Goal: Task Accomplishment & Management: Complete application form

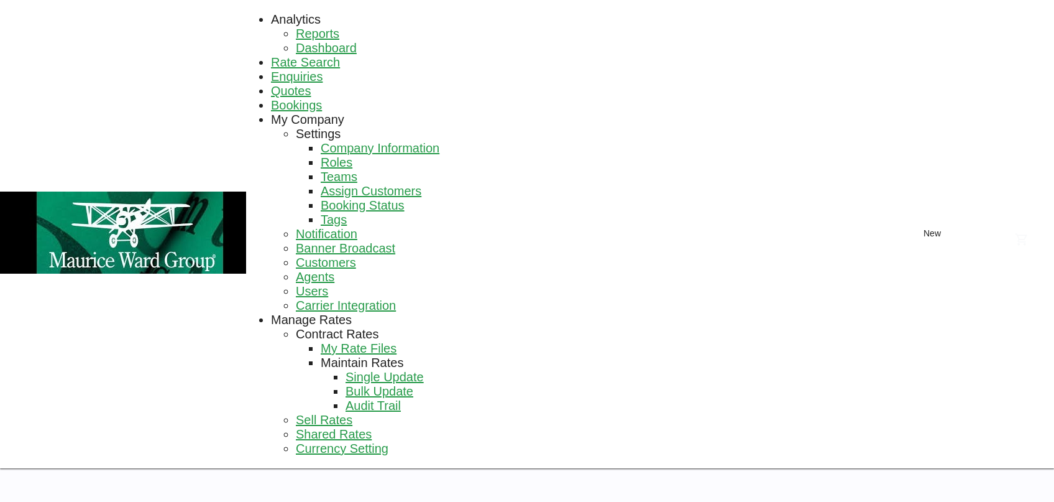
click at [311, 84] on span "Quotes" at bounding box center [291, 91] width 40 height 14
click at [271, 55] on span "Rate Search" at bounding box center [305, 62] width 69 height 14
click at [271, 55] on link "Rate Search" at bounding box center [305, 62] width 69 height 14
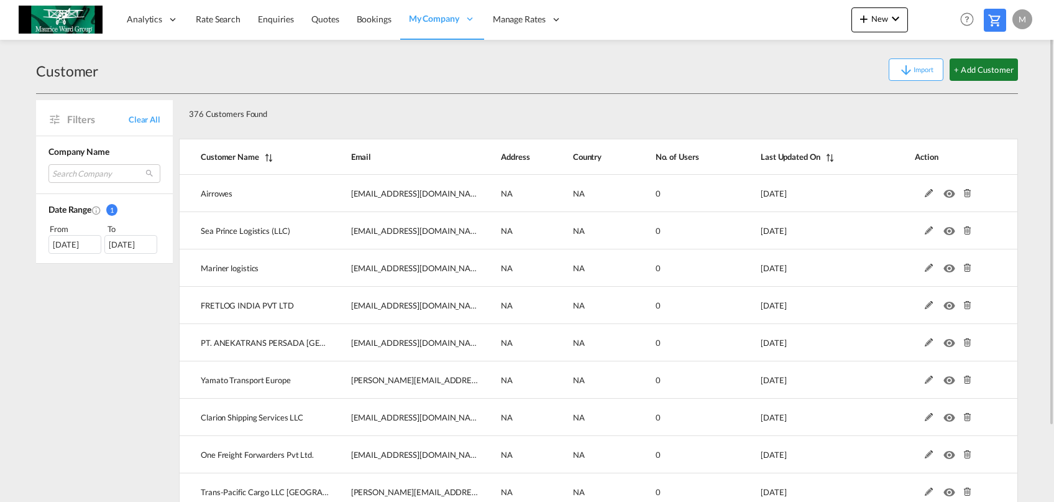
click at [985, 62] on button "+ Add Customer" at bounding box center [984, 69] width 68 height 22
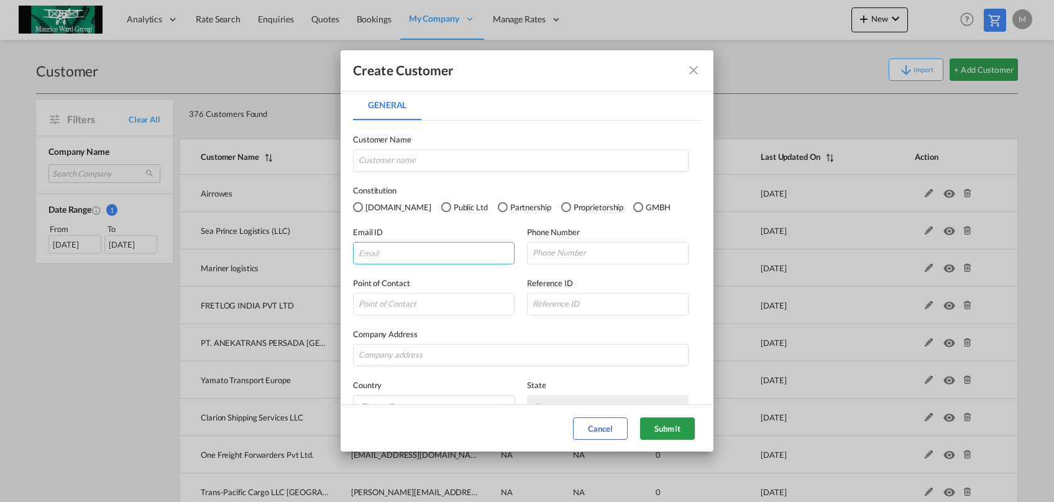
click at [461, 250] on input "General General ..." at bounding box center [434, 253] width 162 height 22
paste input "[PERSON_NAME]. <[EMAIL_ADDRESS][DOMAIN_NAME]>"
drag, startPoint x: 403, startPoint y: 246, endPoint x: 309, endPoint y: 249, distance: 93.9
click at [353, 249] on input "[PERSON_NAME]. <[EMAIL_ADDRESS][DOMAIN_NAME]>" at bounding box center [434, 253] width 162 height 22
click at [453, 253] on input "[EMAIL_ADDRESS][DOMAIN_NAME]>" at bounding box center [434, 253] width 162 height 22
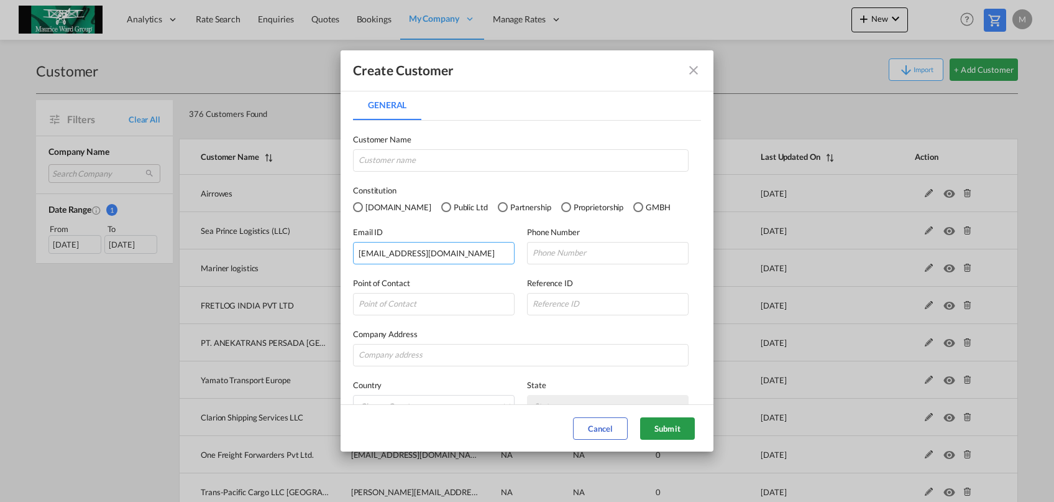
drag, startPoint x: 457, startPoint y: 257, endPoint x: 318, endPoint y: 246, distance: 140.3
click at [353, 246] on input "[EMAIL_ADDRESS][DOMAIN_NAME]" at bounding box center [434, 253] width 162 height 22
type input "[EMAIL_ADDRESS][DOMAIN_NAME]"
click at [471, 167] on input "General General ..." at bounding box center [521, 160] width 336 height 22
click at [410, 158] on input "Dacotrans de latinoamerica" at bounding box center [521, 160] width 336 height 22
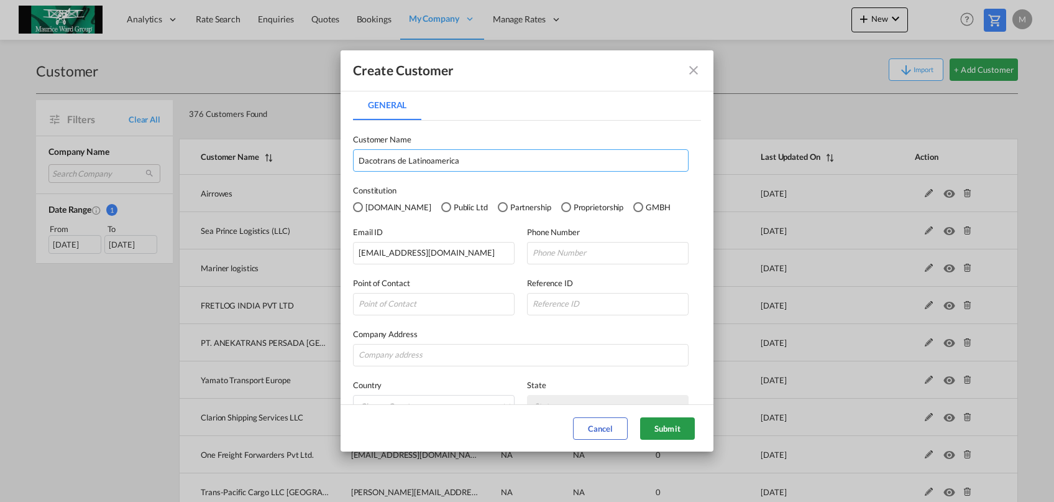
click at [402, 159] on input "Dacotrans de Latinoamerica" at bounding box center [521, 160] width 336 height 22
drag, startPoint x: 492, startPoint y: 154, endPoint x: 239, endPoint y: 110, distance: 256.8
click at [353, 149] on input "Dacotrans De Latinoamerica" at bounding box center [521, 160] width 336 height 22
type input "Dako Worldwide Transport"
drag, startPoint x: 454, startPoint y: 251, endPoint x: 307, endPoint y: 241, distance: 147.6
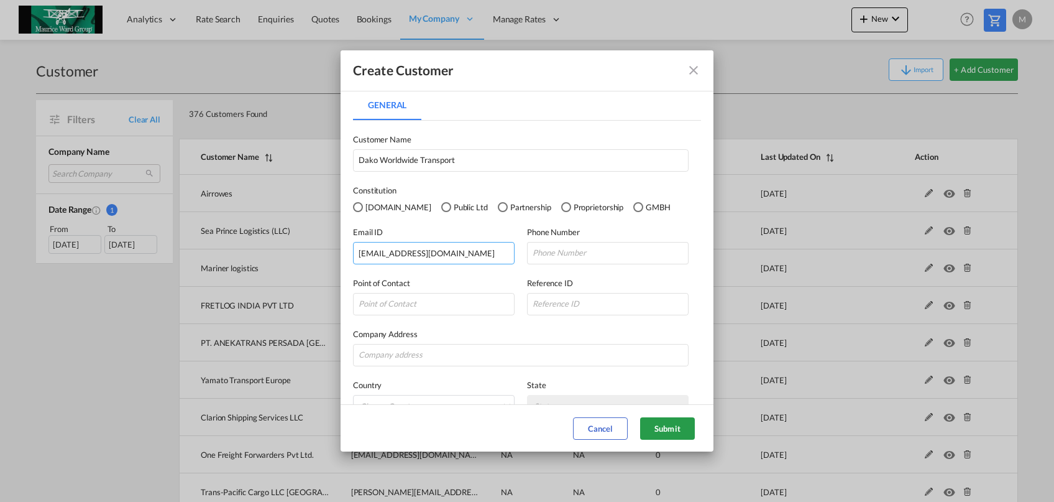
click at [353, 242] on input "[EMAIL_ADDRESS][DOMAIN_NAME]" at bounding box center [434, 253] width 162 height 22
click at [676, 425] on button "Submit" at bounding box center [667, 428] width 55 height 22
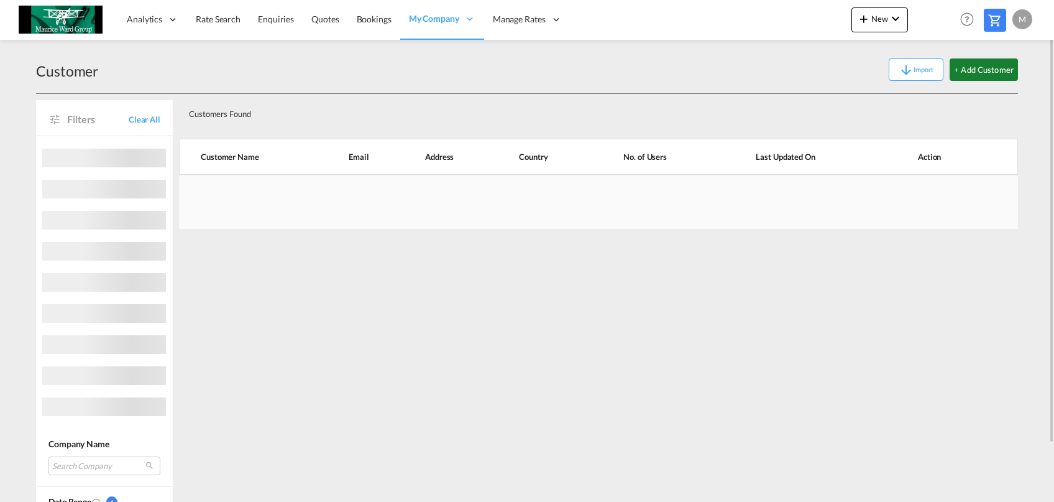
click at [963, 68] on button "+ Add Customer" at bounding box center [984, 69] width 68 height 22
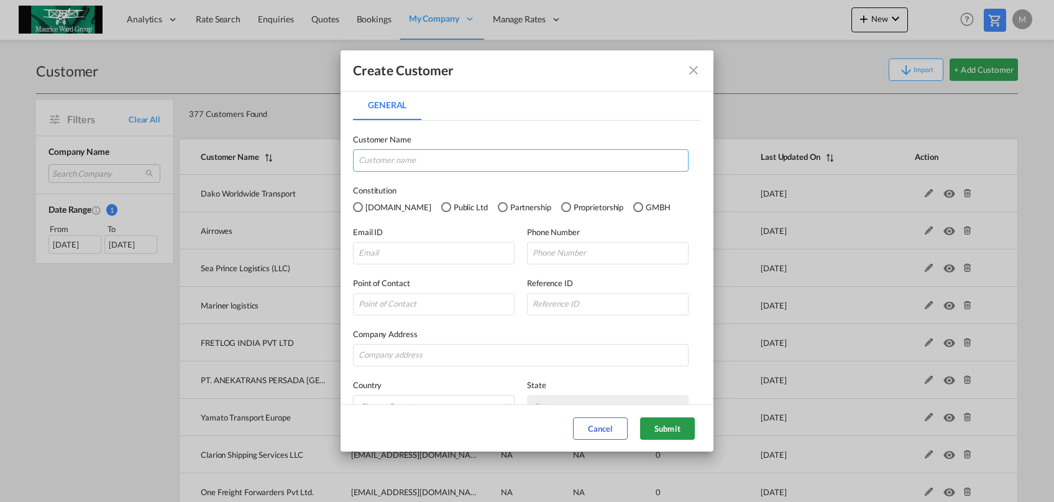
click at [418, 162] on input "General General ..." at bounding box center [521, 160] width 336 height 22
type input "Worldpass Cargo"
click at [409, 248] on input "General General ..." at bounding box center [434, 253] width 162 height 22
paste input "garagon@wpcargo.com.pe"
type input "garagon@wpcargo.com.pe"
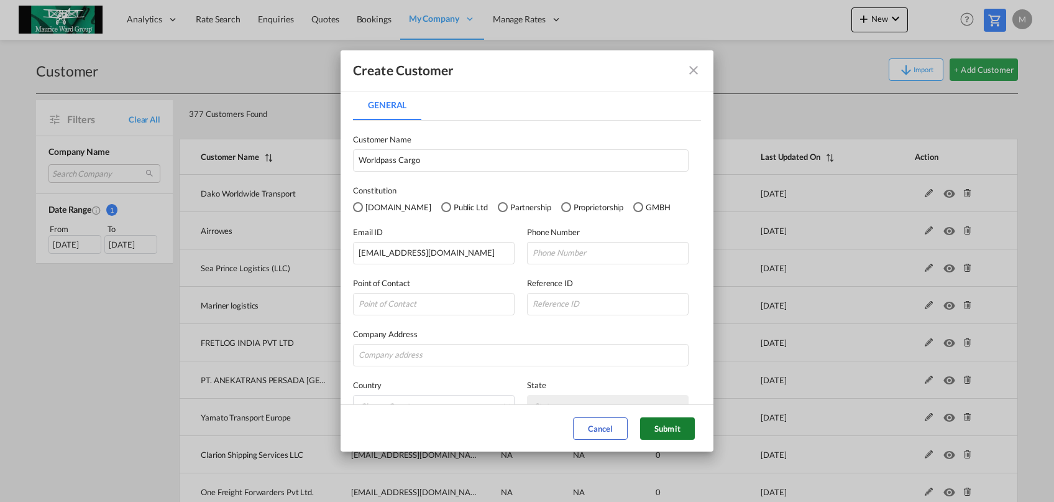
click at [664, 420] on button "Submit" at bounding box center [667, 428] width 55 height 22
